Goal: Information Seeking & Learning: Learn about a topic

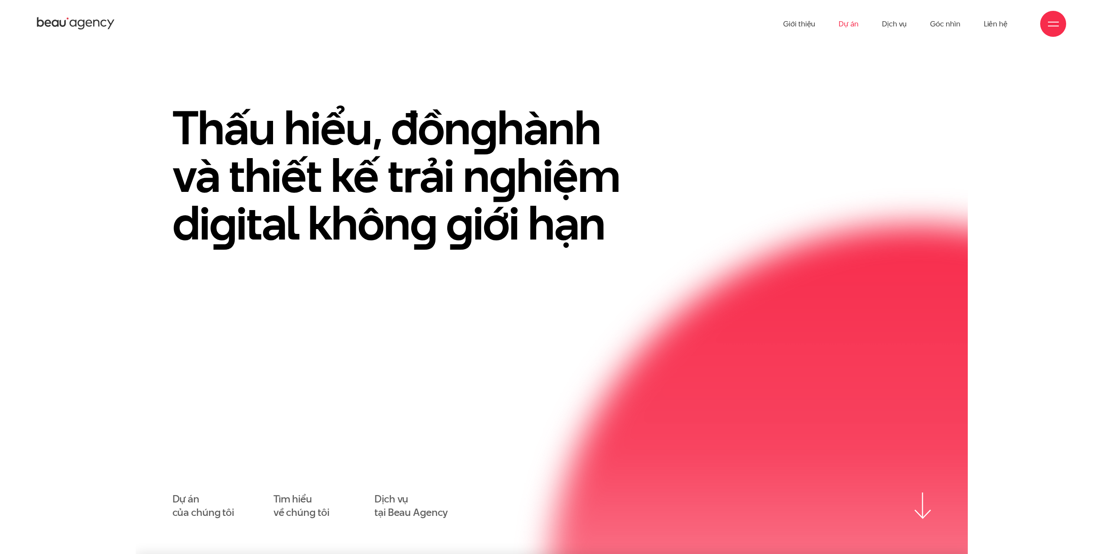
click at [845, 22] on link "Dự án" at bounding box center [848, 24] width 20 height 48
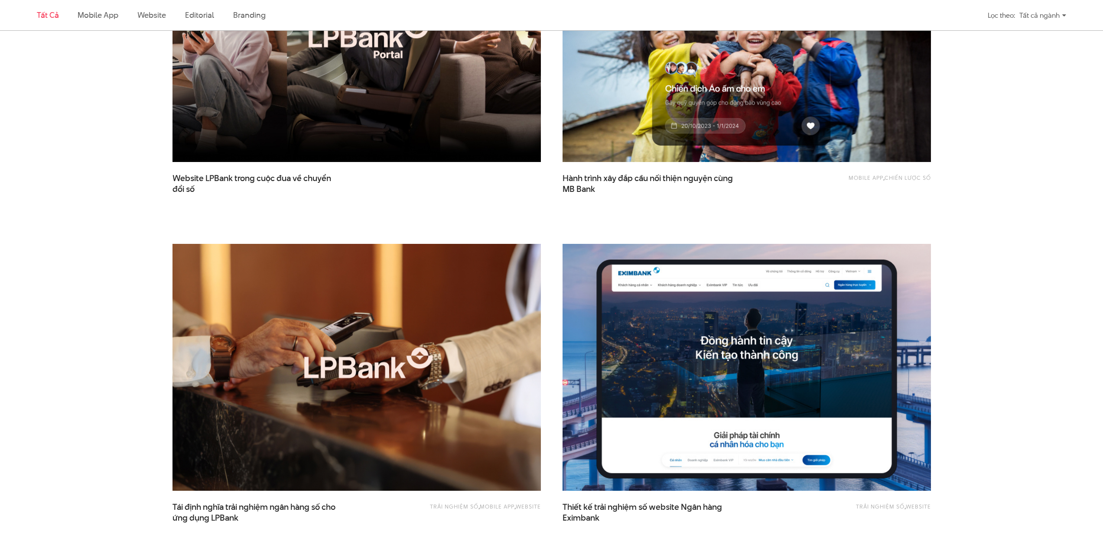
scroll to position [433, 0]
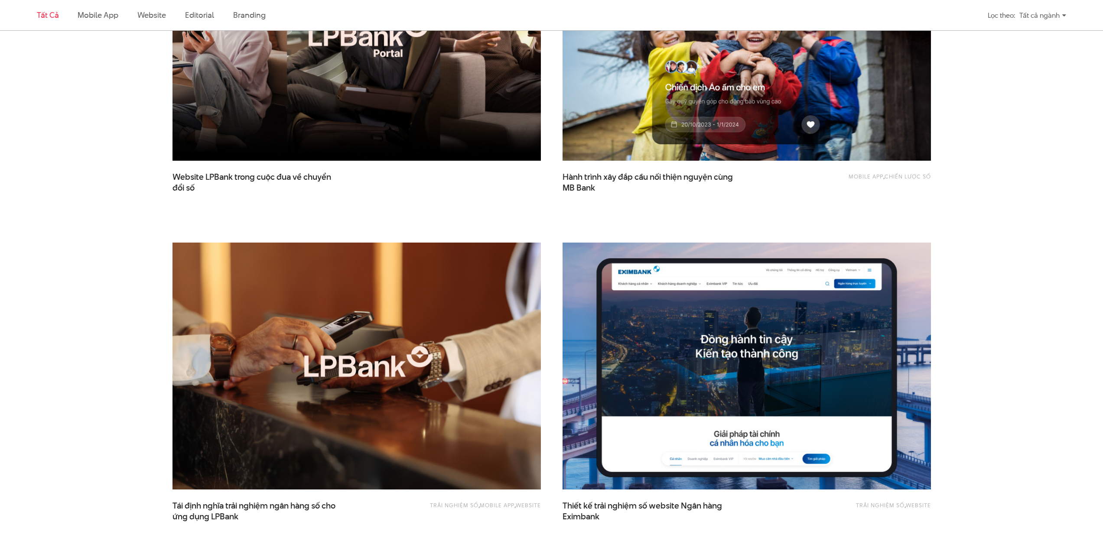
click at [643, 351] on img at bounding box center [746, 366] width 405 height 271
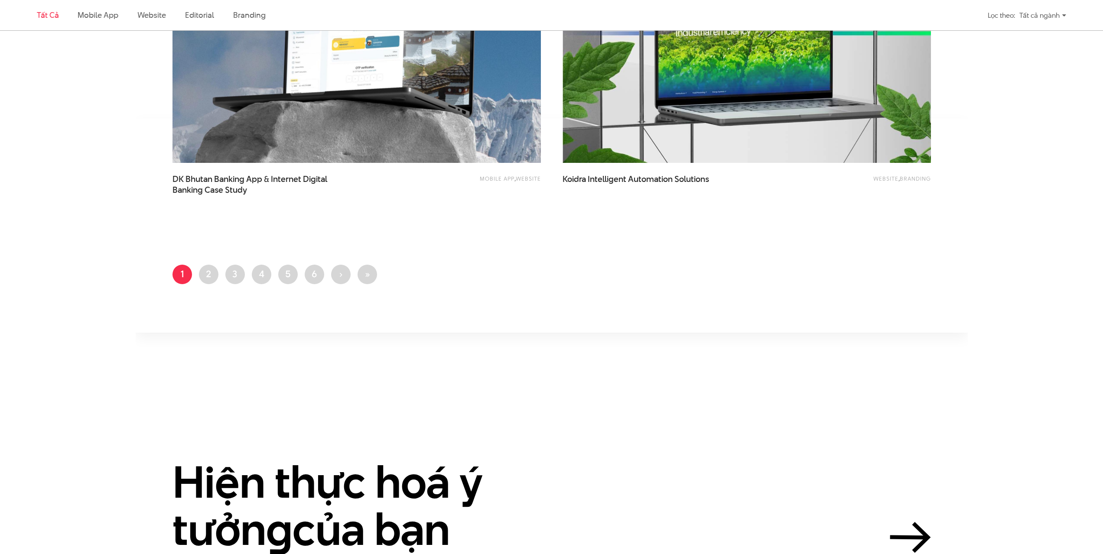
scroll to position [2080, 0]
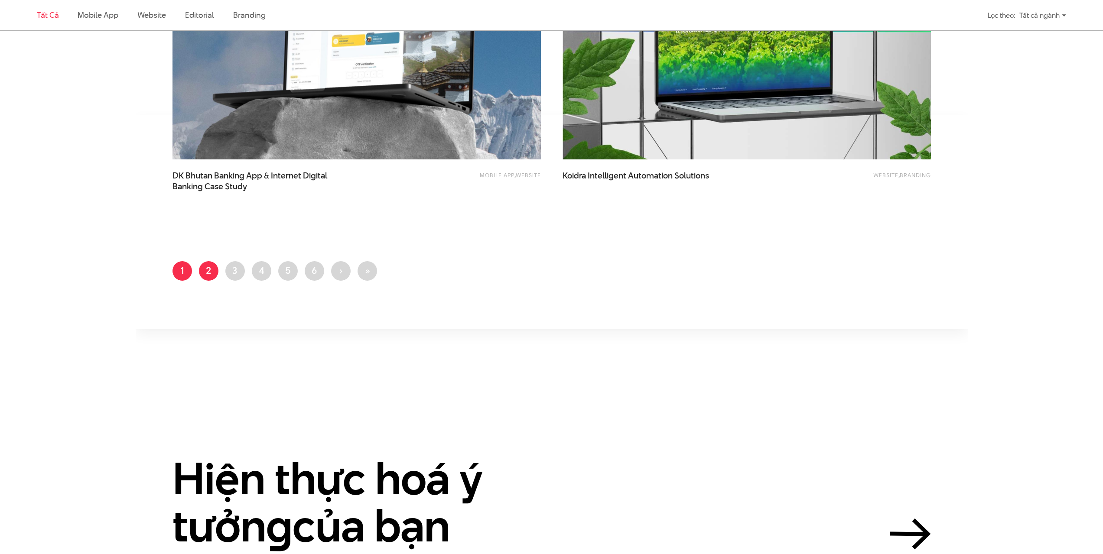
click at [213, 270] on link "Trang 2" at bounding box center [208, 270] width 19 height 19
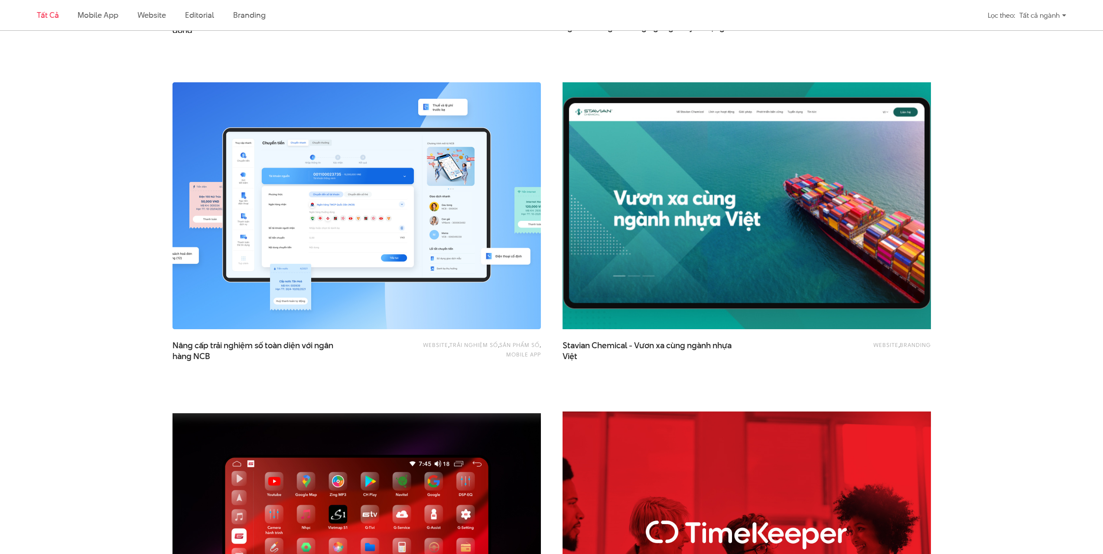
scroll to position [1257, 0]
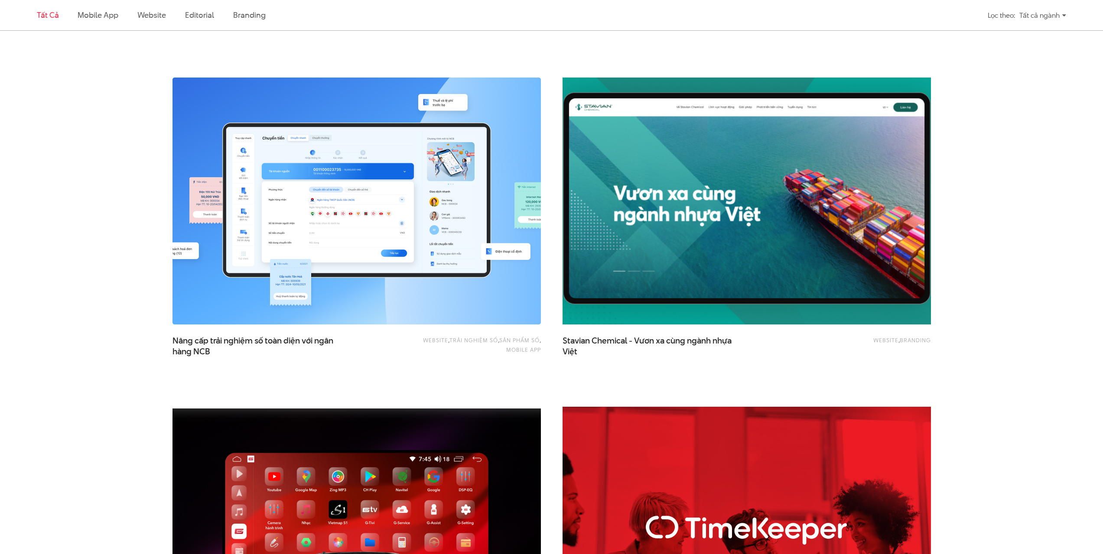
click at [651, 204] on img at bounding box center [746, 200] width 405 height 271
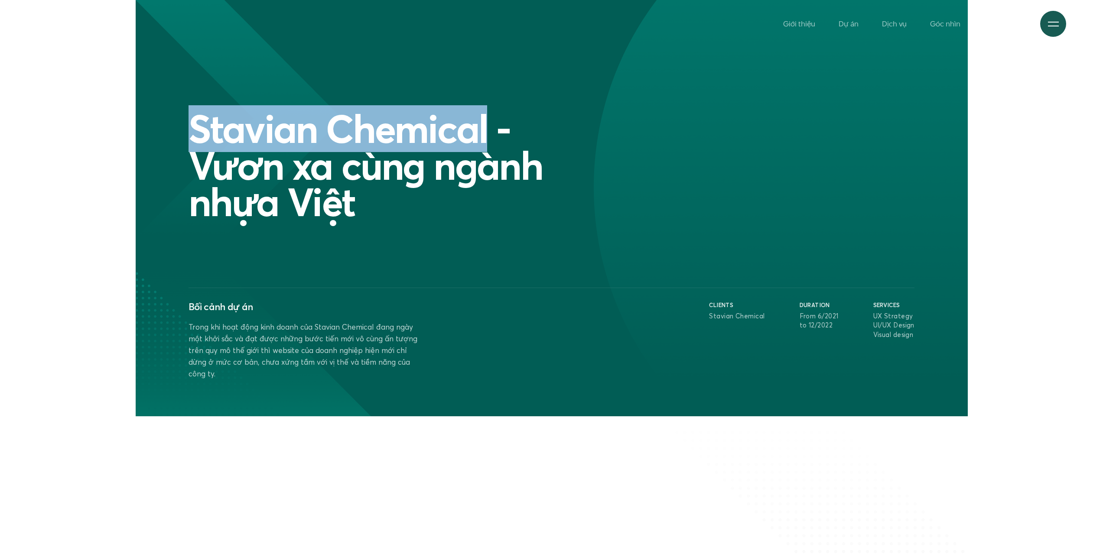
drag, startPoint x: 192, startPoint y: 130, endPoint x: 490, endPoint y: 127, distance: 298.1
click at [490, 127] on h1 "Stavian Chemical - Vươn xa cùng ngành nhựa Việt" at bounding box center [398, 165] width 420 height 110
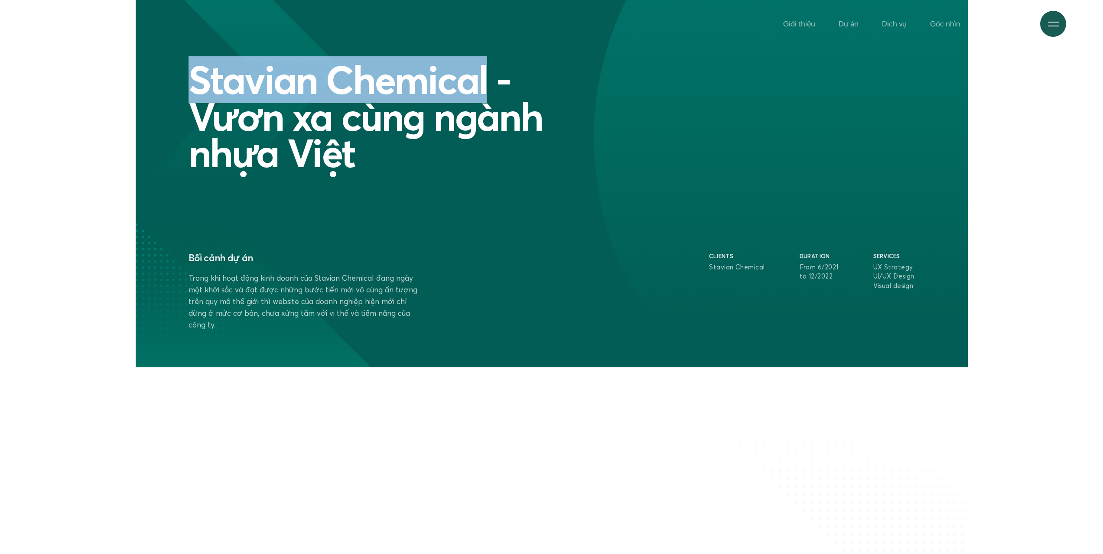
scroll to position [173, 0]
